Goal: Find specific page/section: Find specific page/section

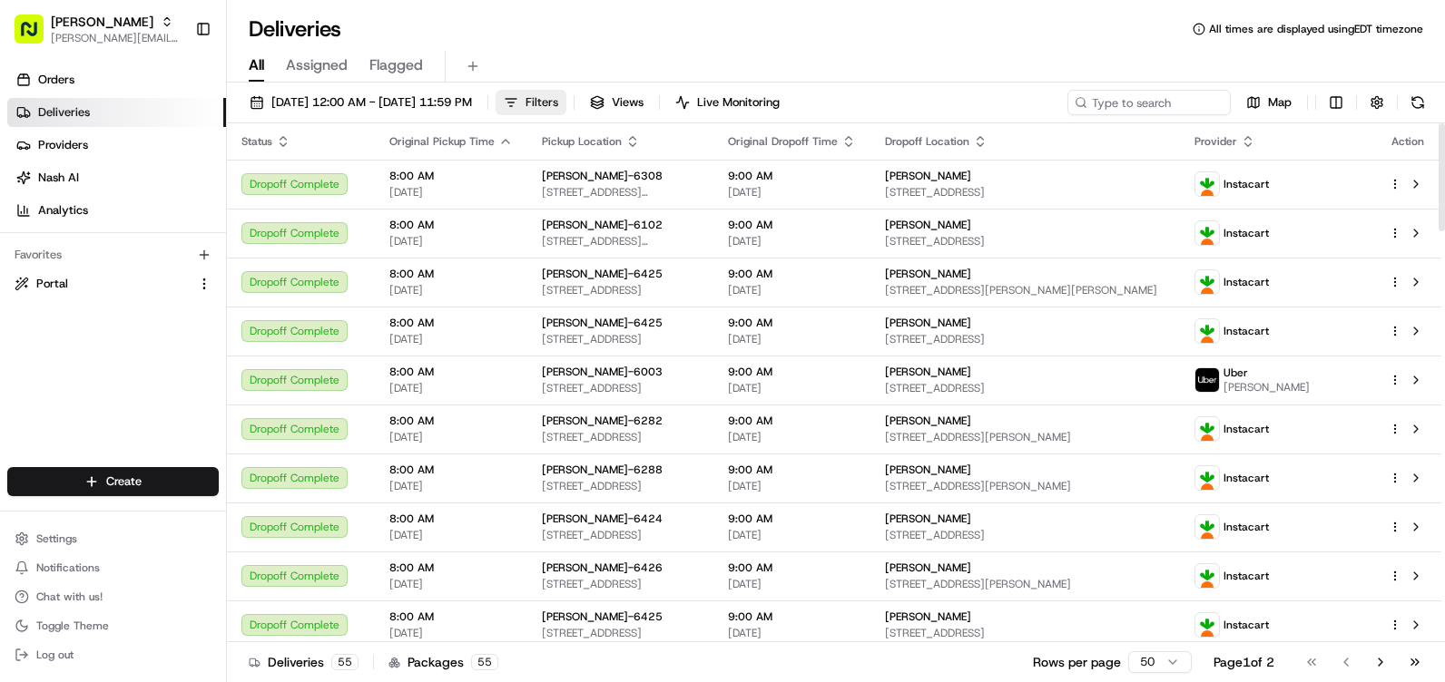
click at [558, 99] on span "Filters" at bounding box center [541, 102] width 33 height 16
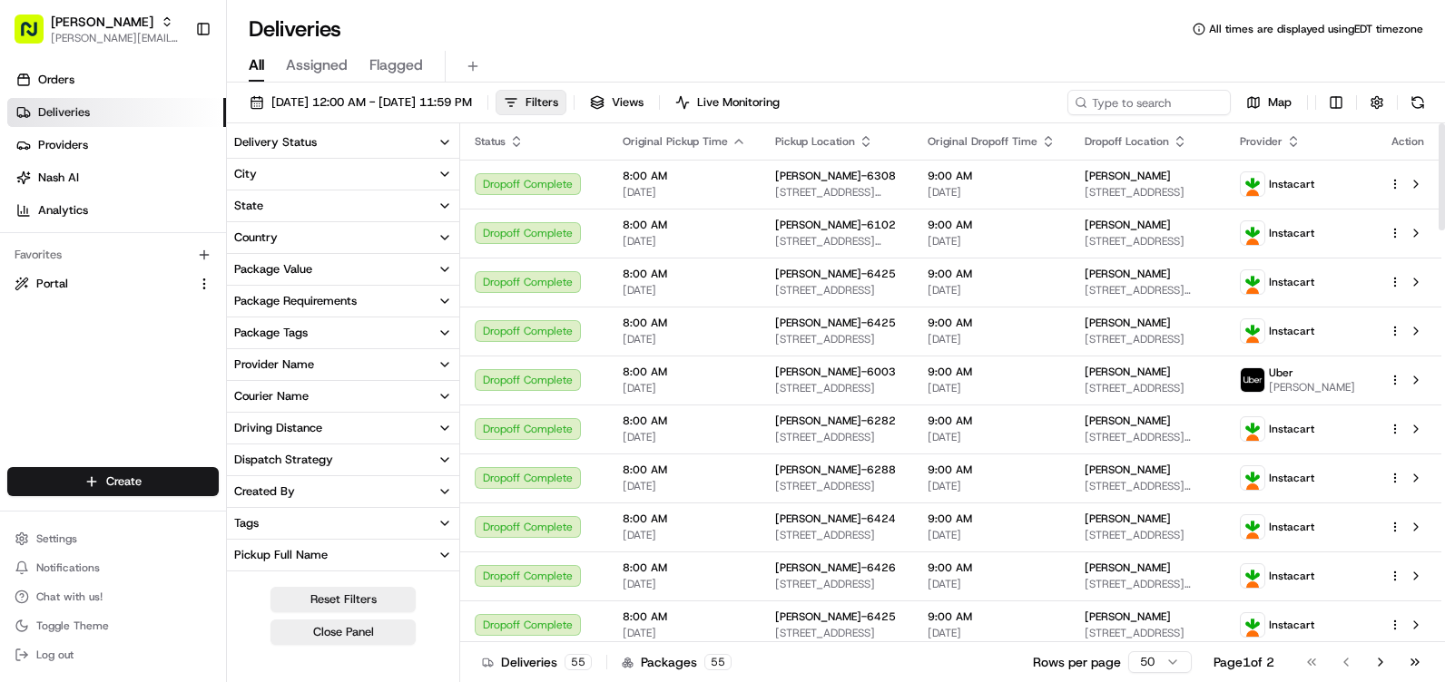
click at [436, 175] on button "City" at bounding box center [343, 174] width 232 height 31
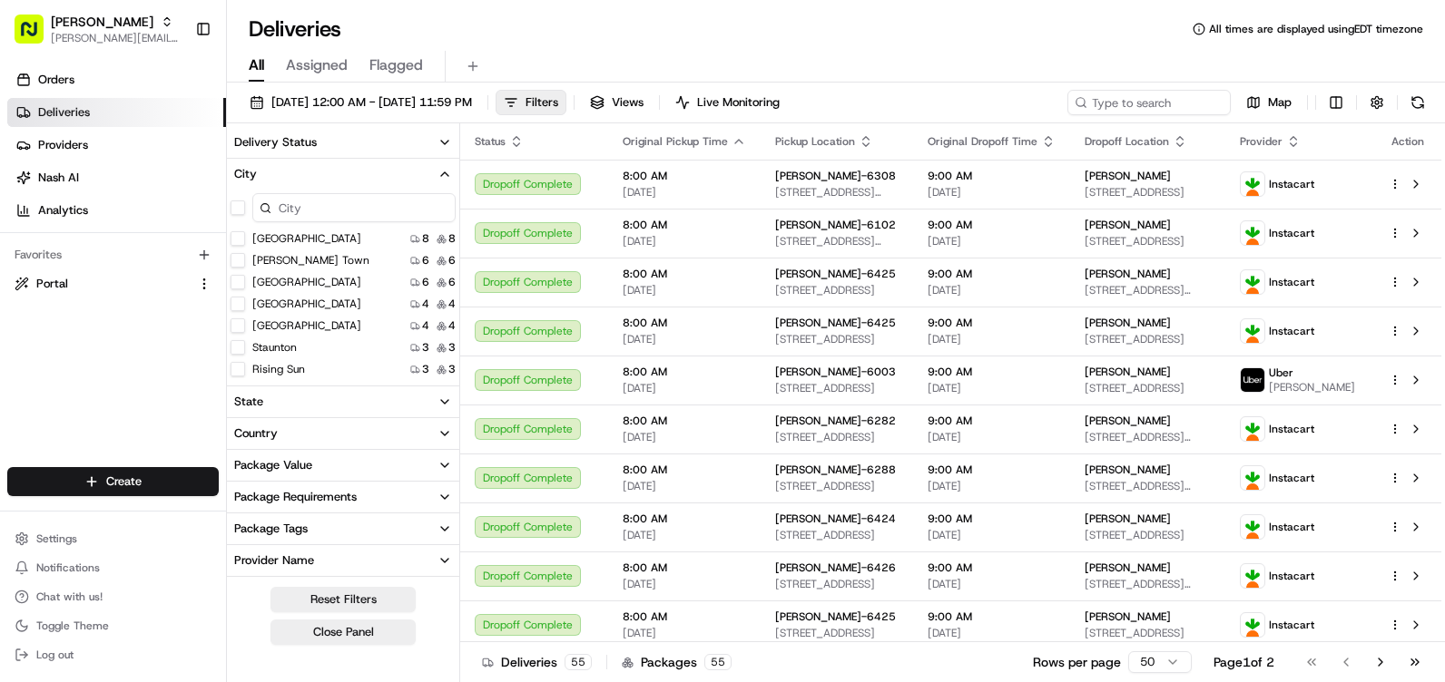
click at [238, 289] on button "[GEOGRAPHIC_DATA]" at bounding box center [237, 282] width 15 height 15
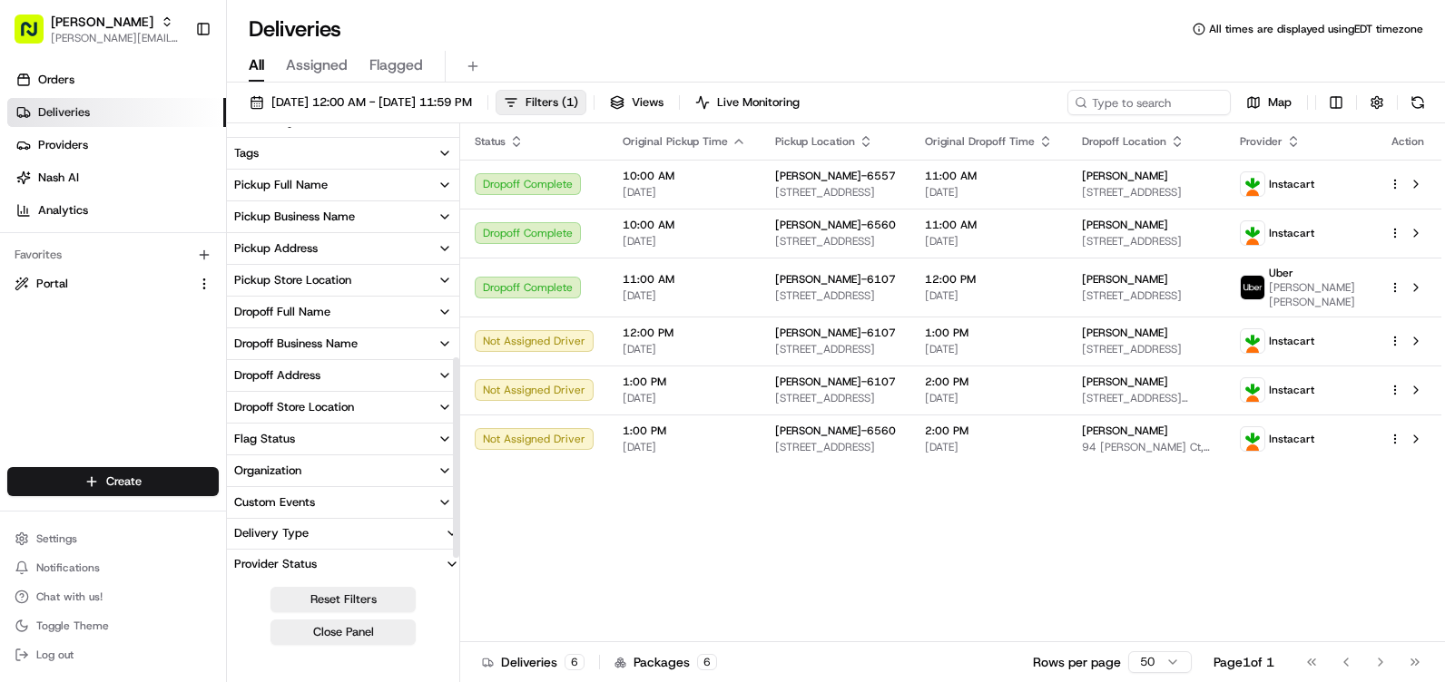
scroll to position [569, 0]
click at [442, 284] on icon "button" at bounding box center [444, 279] width 15 height 15
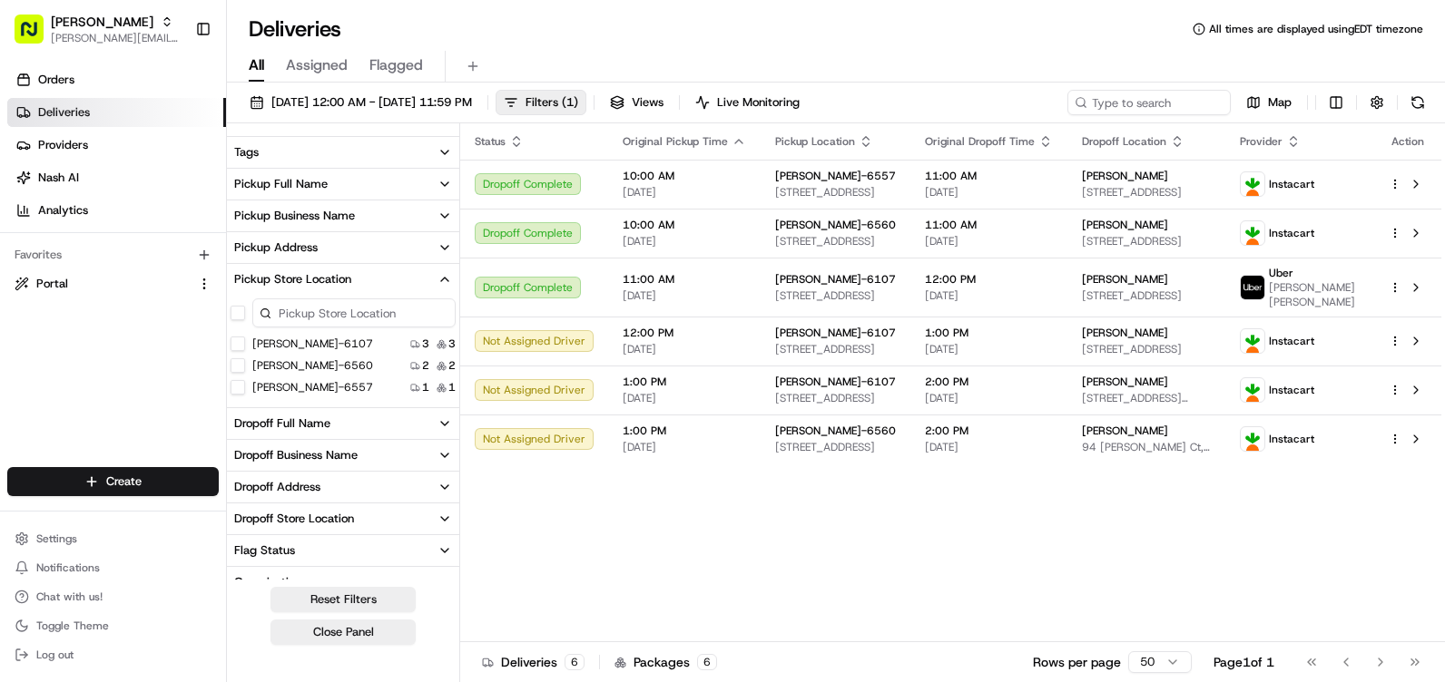
click at [241, 370] on button "[PERSON_NAME]-6560" at bounding box center [237, 365] width 15 height 15
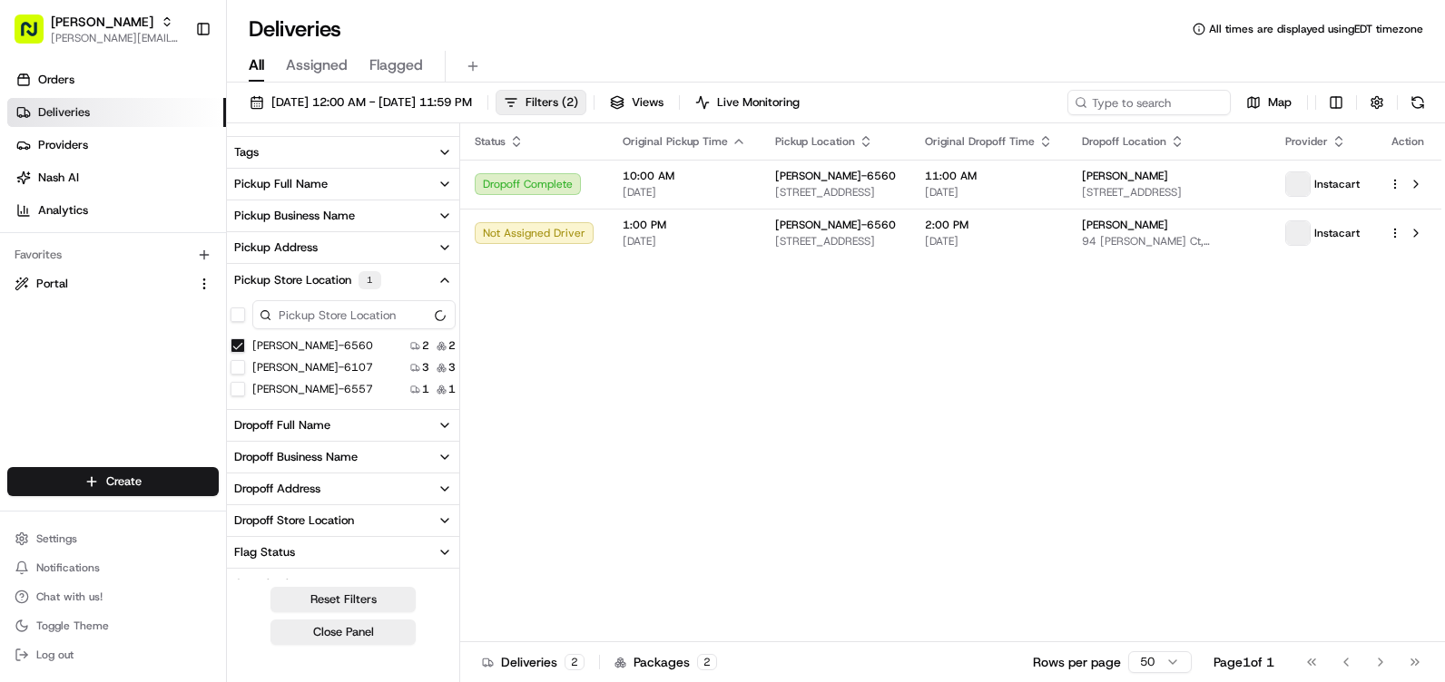
scroll to position [442, 0]
click at [578, 103] on span "Filters ( 2 )" at bounding box center [551, 102] width 53 height 16
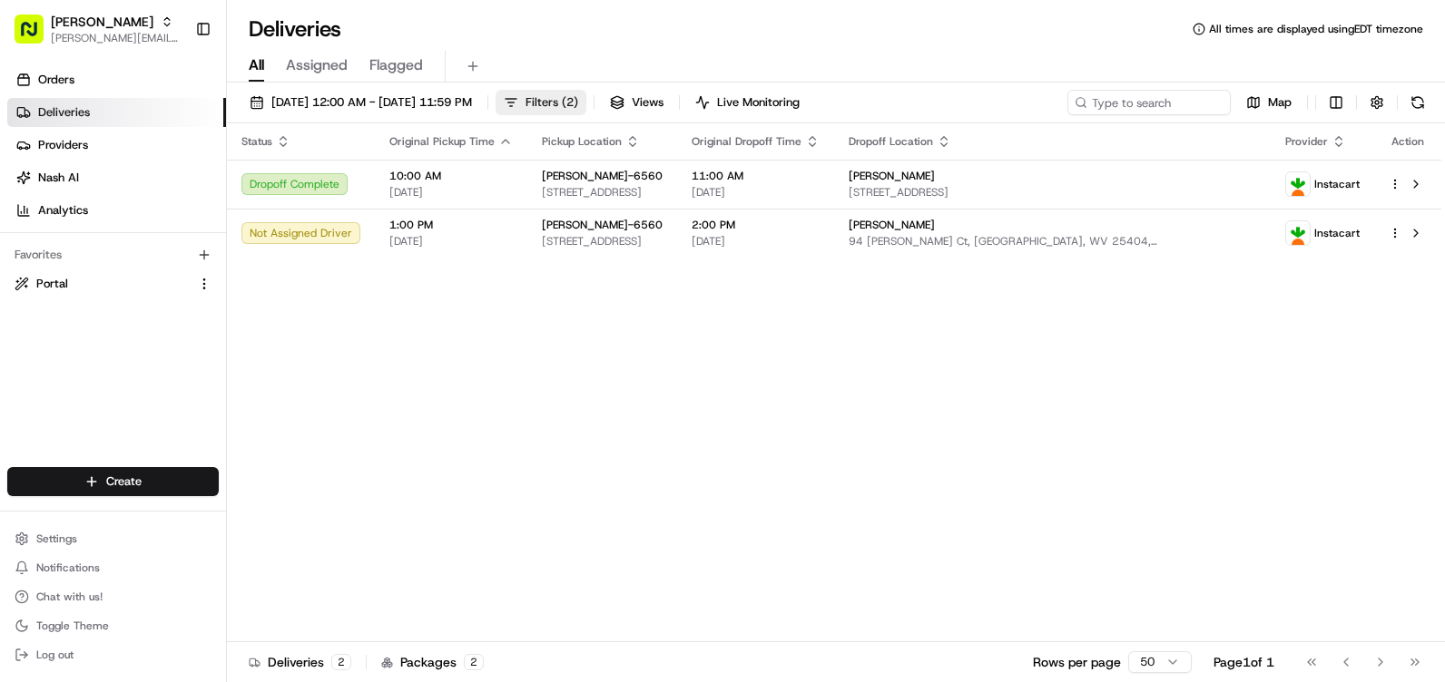
click at [578, 106] on span "Filters ( 2 )" at bounding box center [551, 102] width 53 height 16
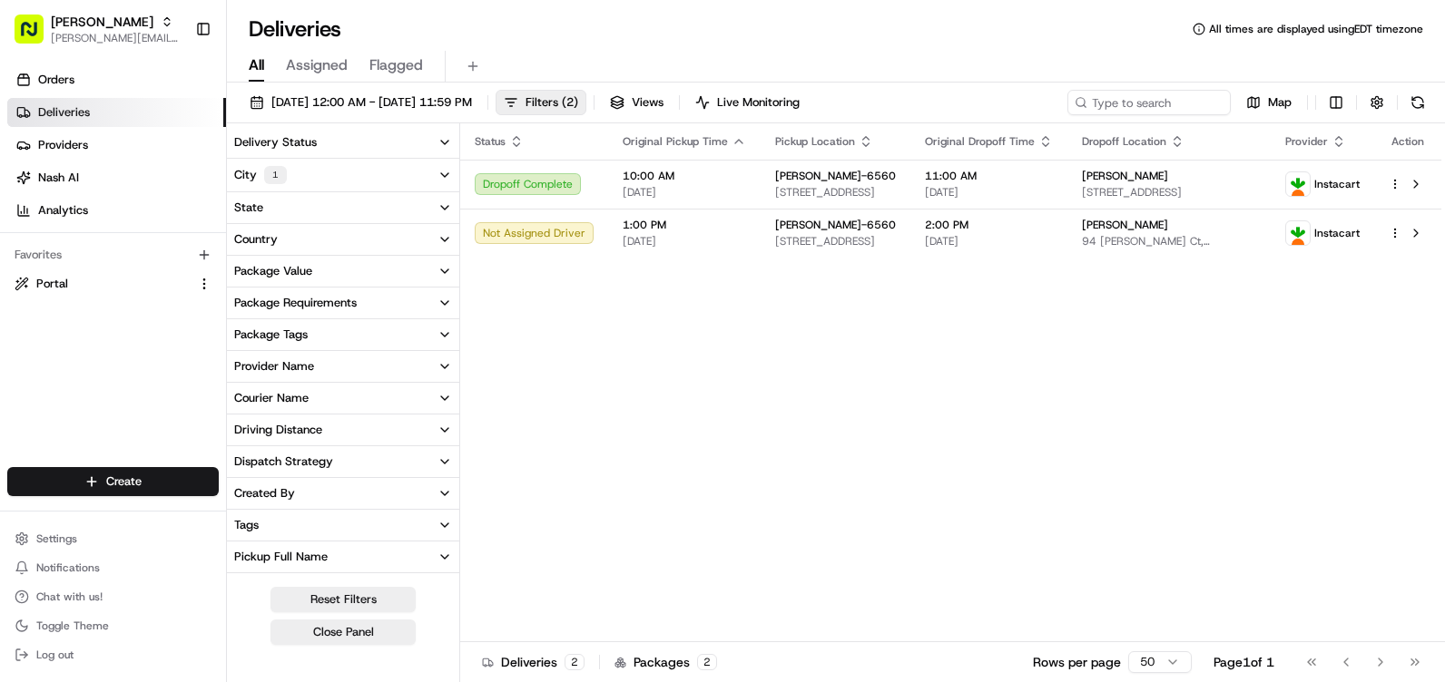
click at [440, 181] on icon "button" at bounding box center [444, 175] width 15 height 15
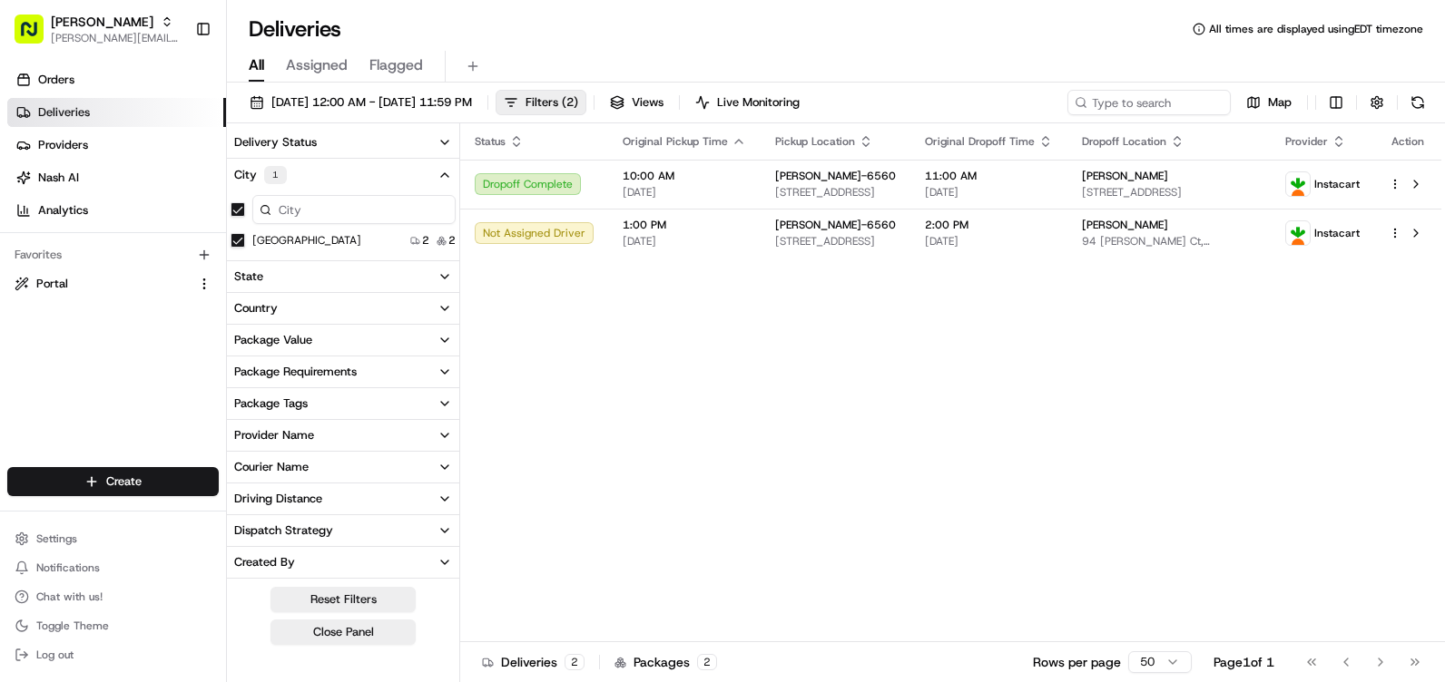
click at [448, 178] on icon "button" at bounding box center [444, 175] width 15 height 15
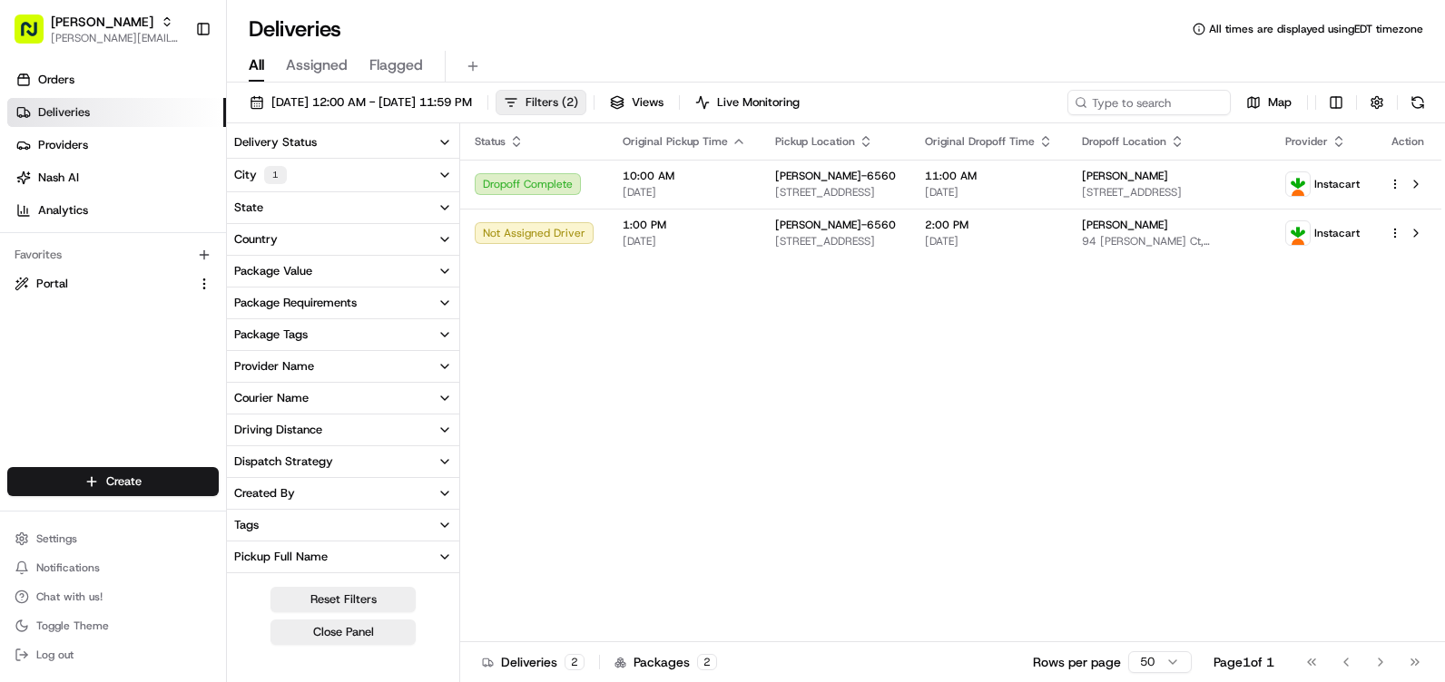
click at [578, 108] on span "Filters ( 2 )" at bounding box center [551, 102] width 53 height 16
